Goal: Find specific page/section: Find specific page/section

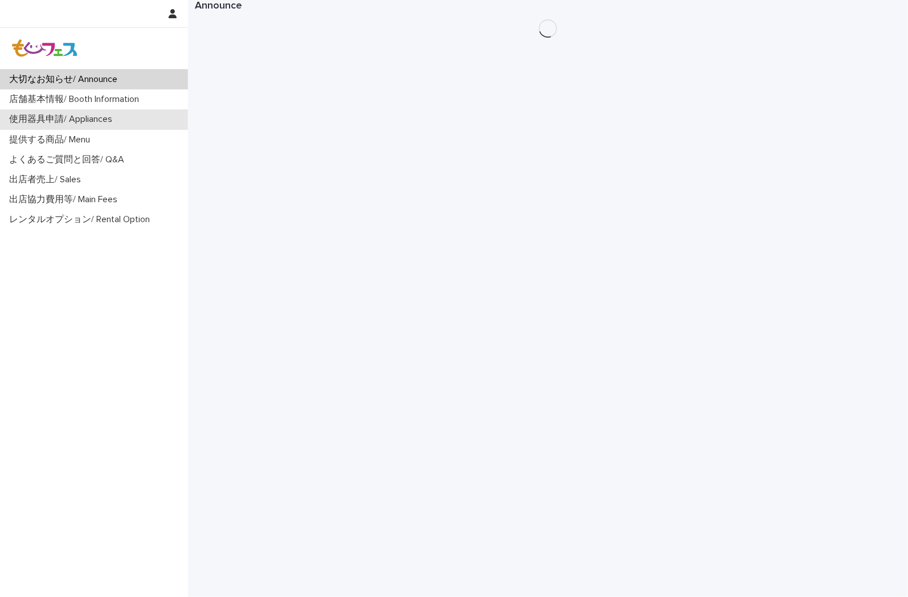
click at [93, 124] on p "使用器具申請/ Appliances" at bounding box center [63, 119] width 117 height 11
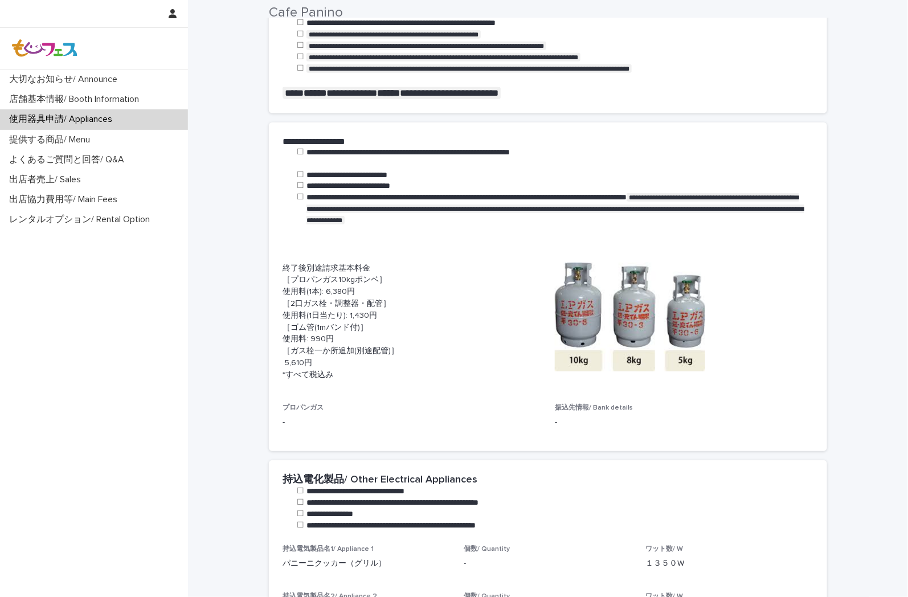
scroll to position [316, 0]
